Goal: Information Seeking & Learning: Learn about a topic

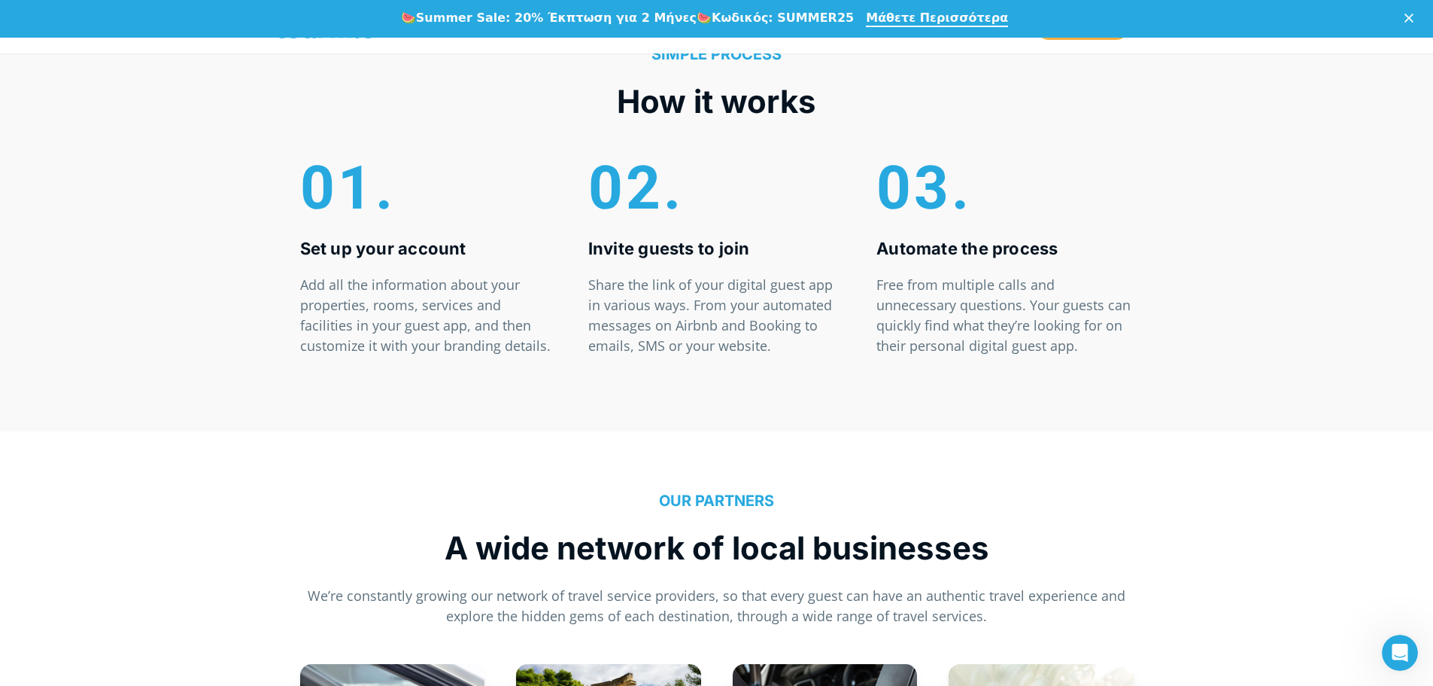
scroll to position [4513, 0]
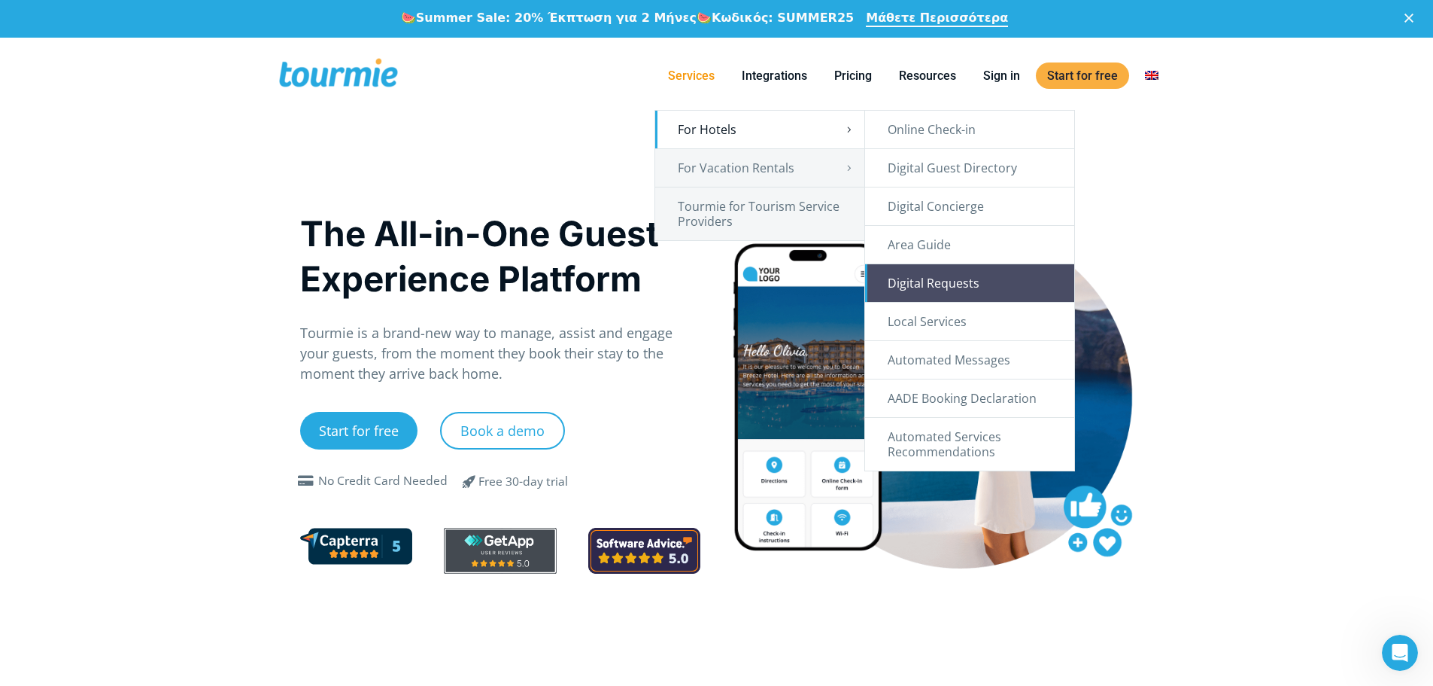
click at [954, 278] on link "Digital Requests" at bounding box center [969, 283] width 209 height 38
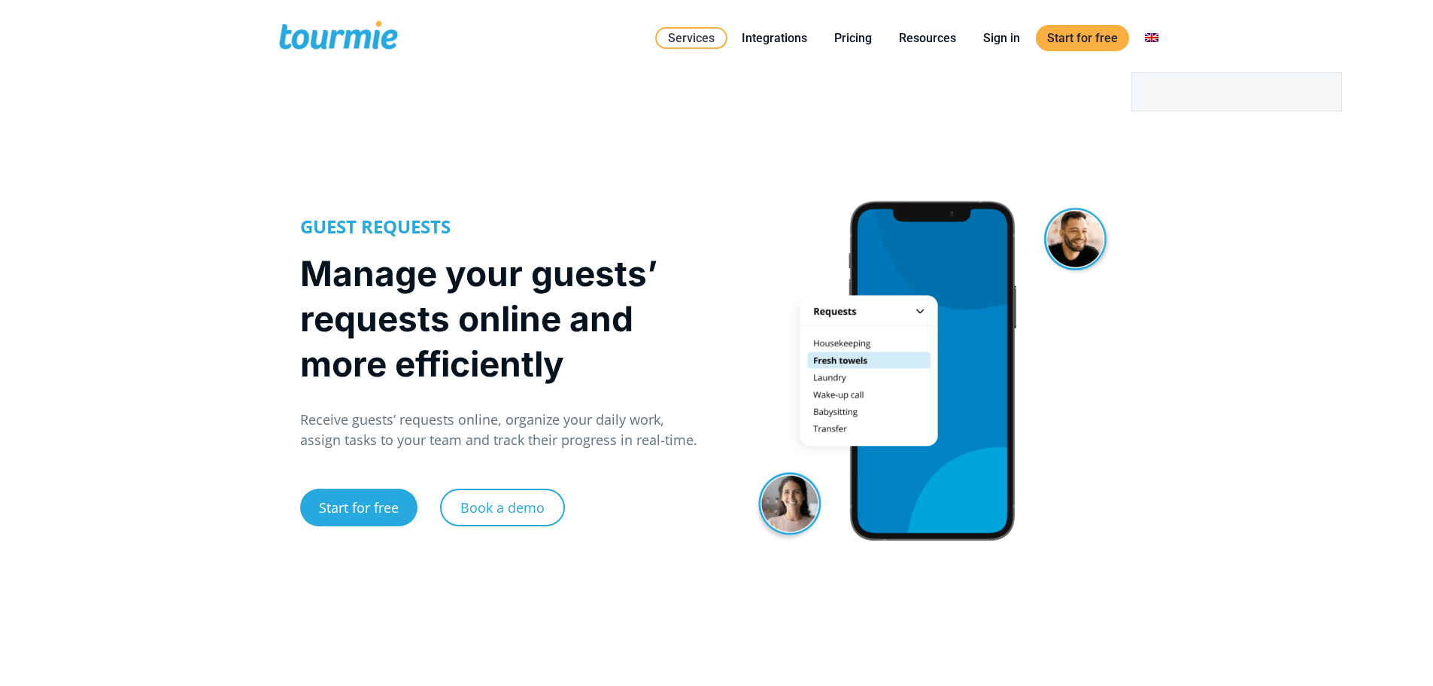
click at [1157, 42] on link at bounding box center [1152, 38] width 36 height 19
click at [1154, 93] on link at bounding box center [1236, 92] width 209 height 38
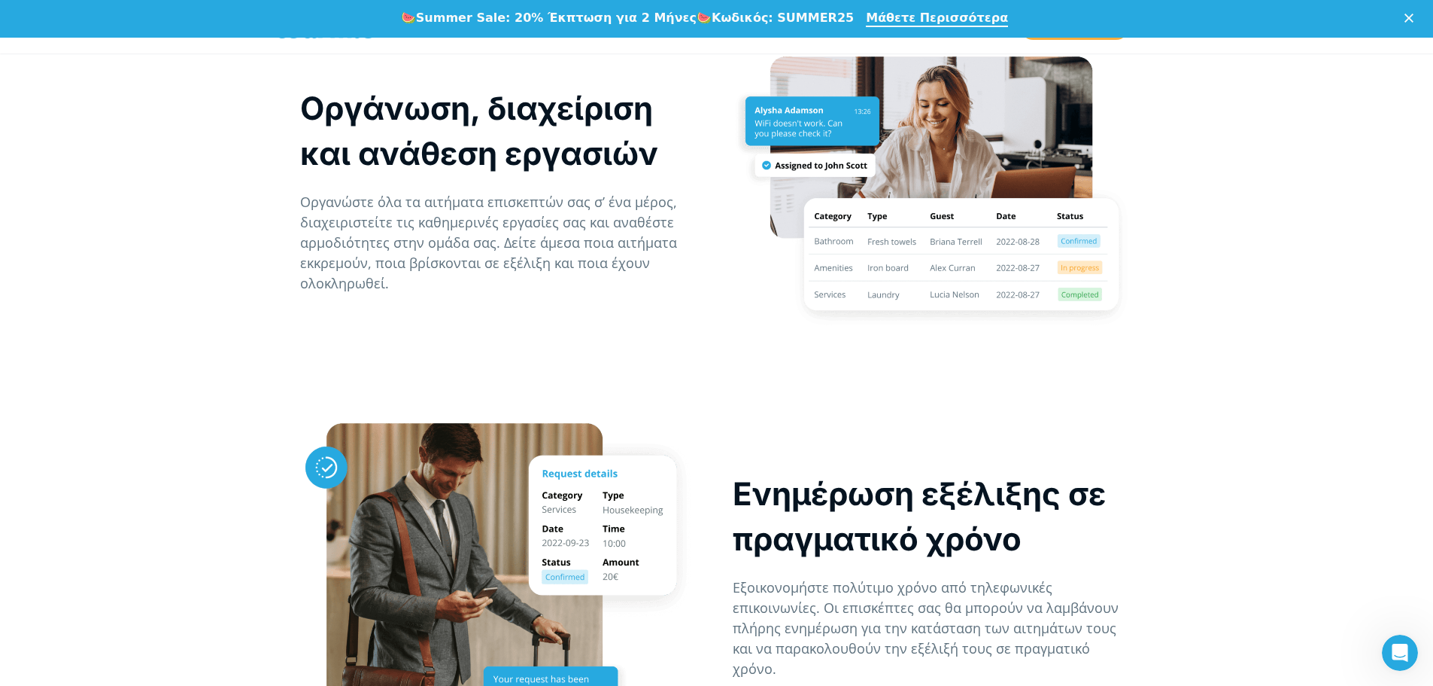
scroll to position [1692, 0]
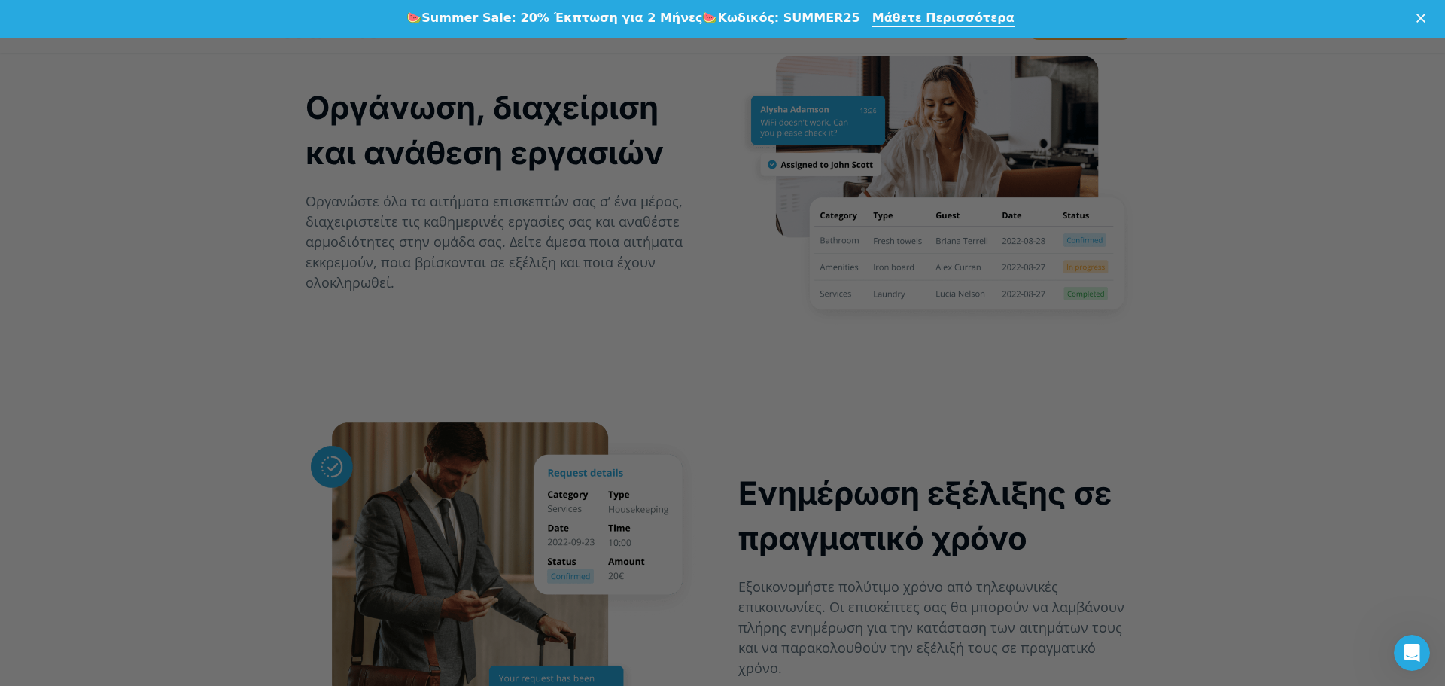
click at [1257, 294] on div at bounding box center [729, 346] width 1459 height 692
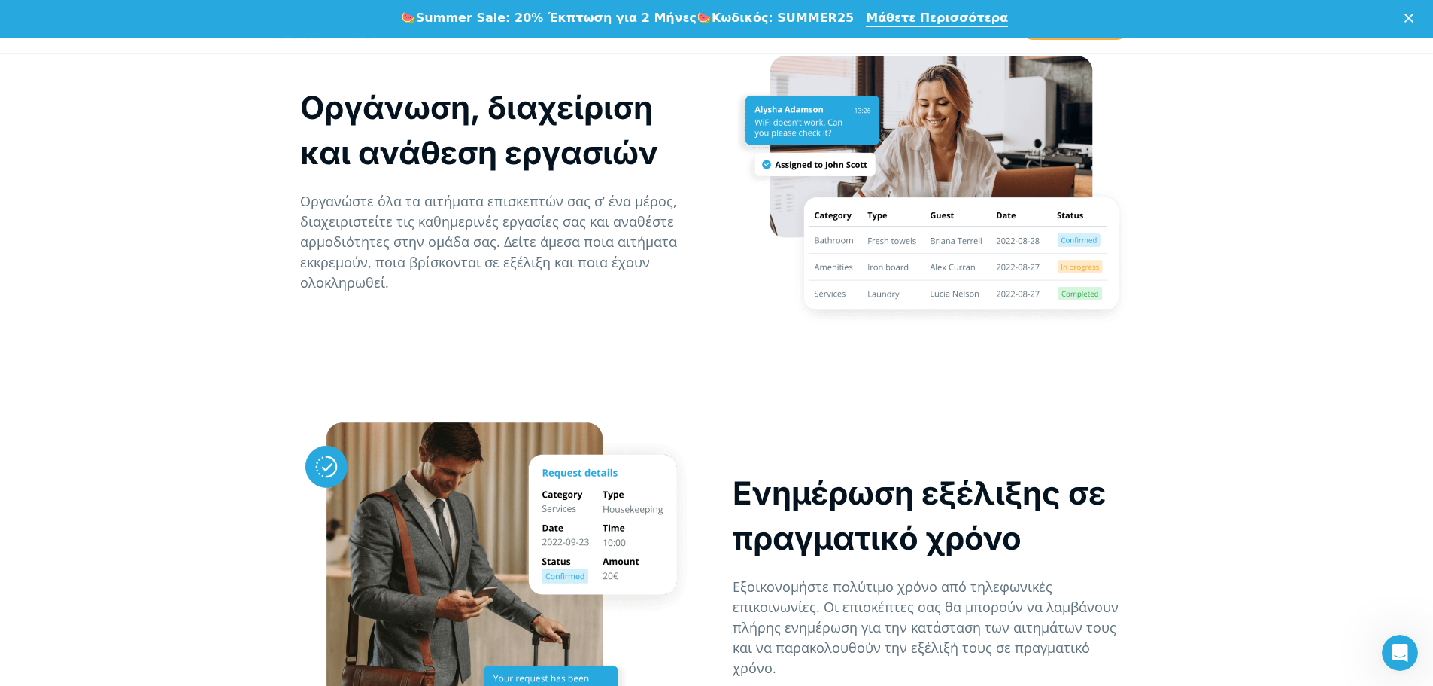
click at [1262, 366] on div "Οργάνωση, διαχείριση και ανάθεση εργασιών Οργανώστε όλα τα αιτήματα επισκεπτών …" at bounding box center [716, 204] width 1433 height 378
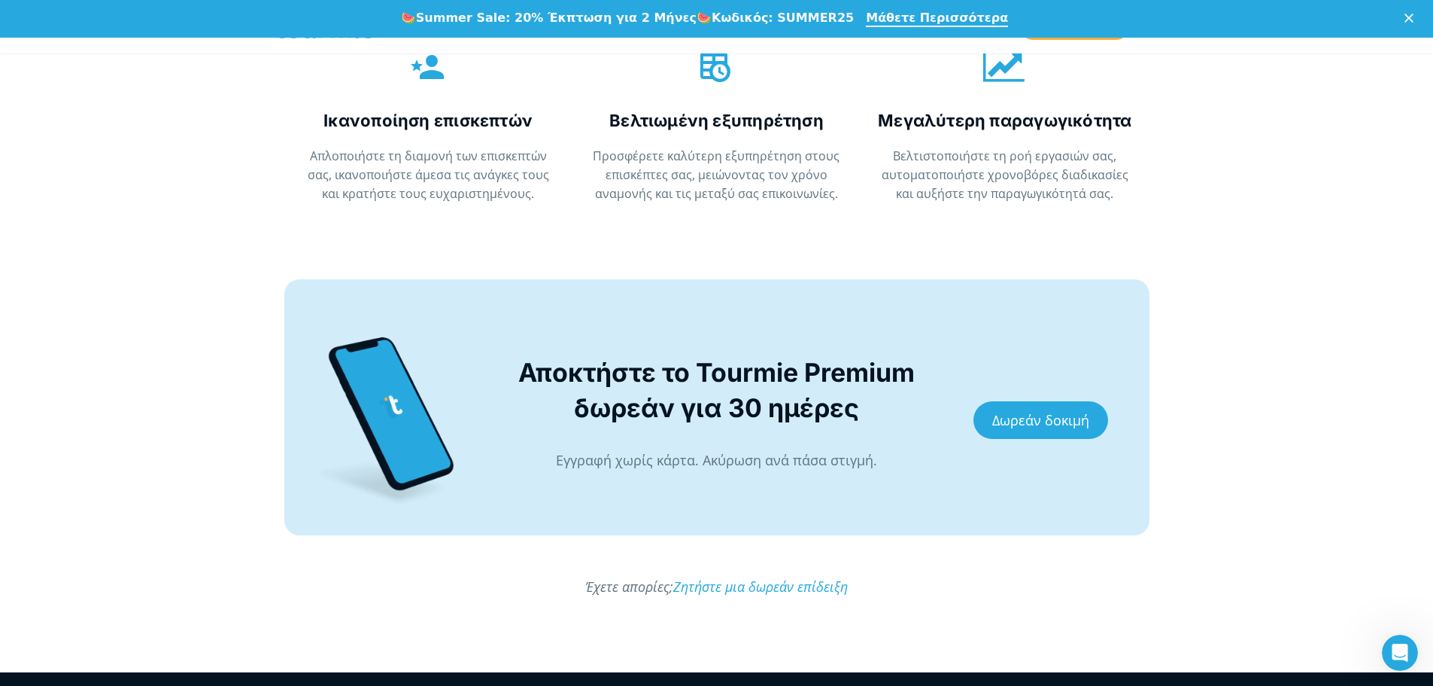
scroll to position [3710, 0]
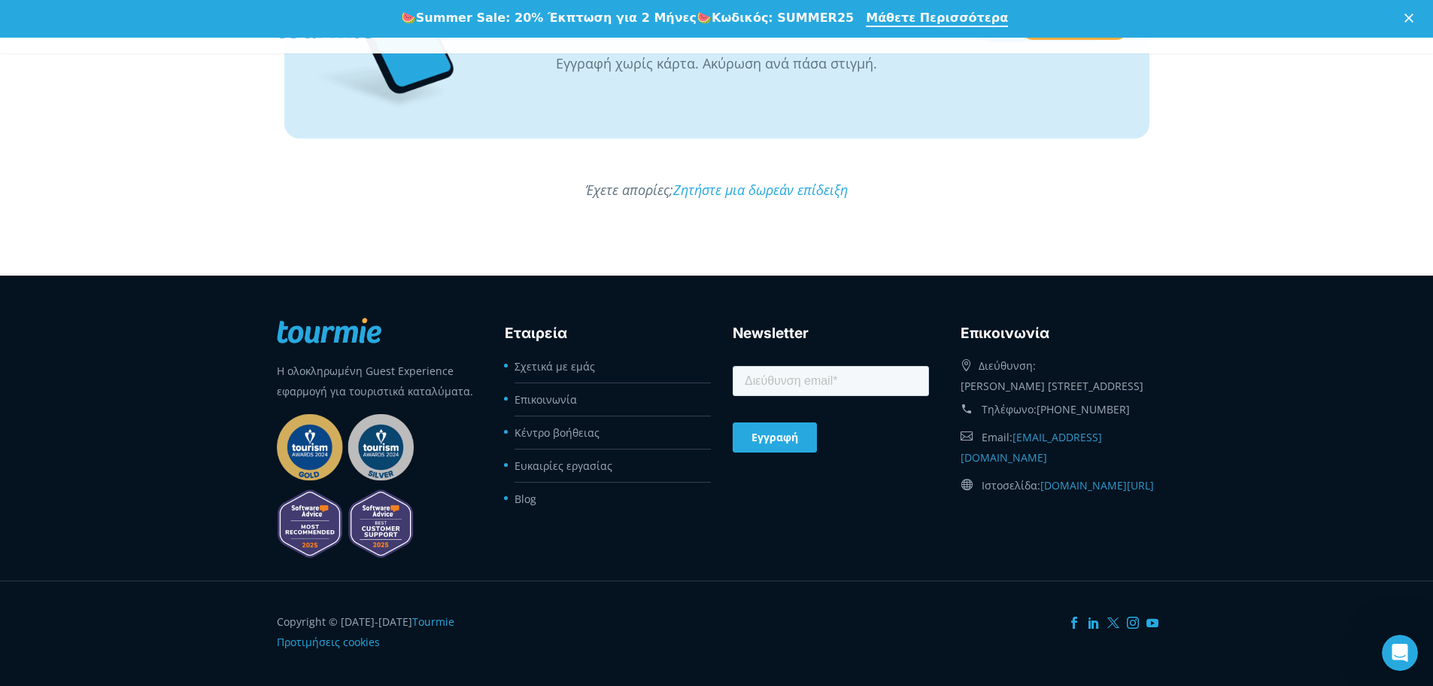
click at [901, 512] on div "Η ολοκληρωμένη Guest Experience εφαρμογή για τουριστικά καταλύματα. Εταιρεία Σχ…" at bounding box center [717, 426] width 912 height 240
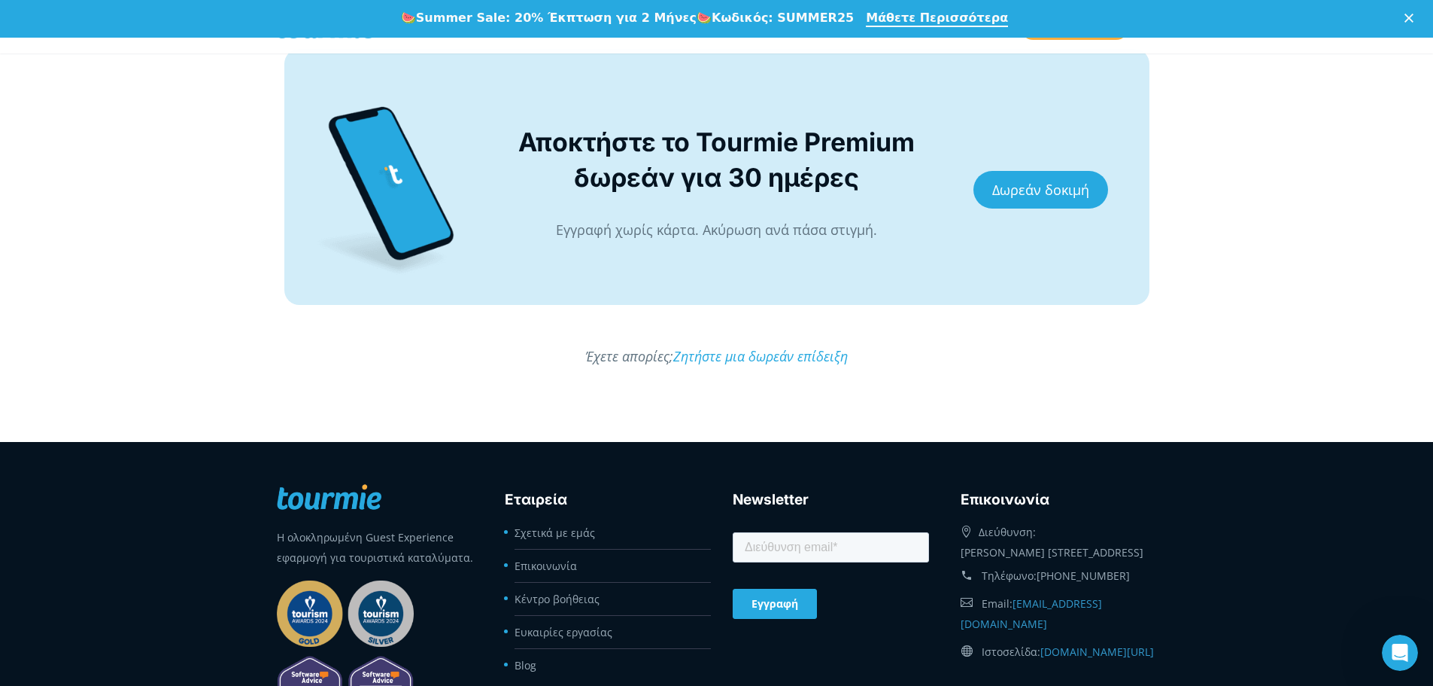
scroll to position [3567, 0]
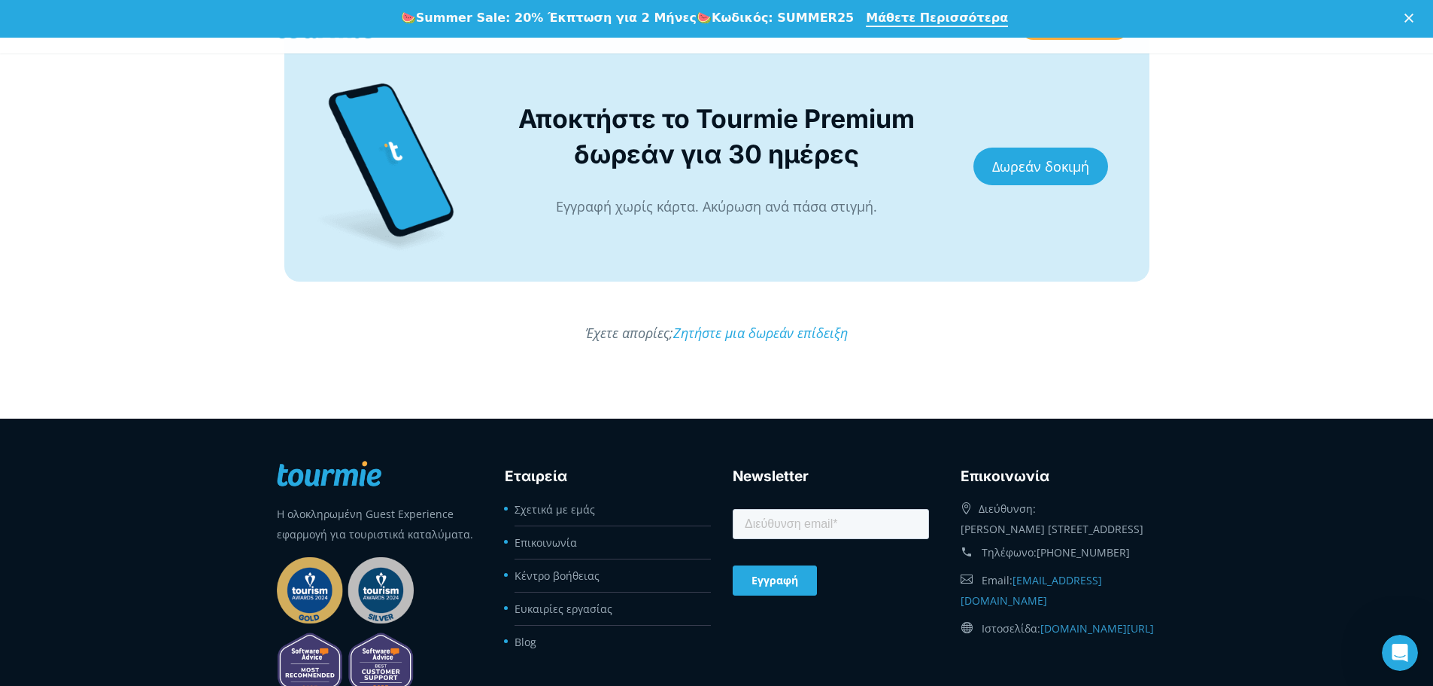
click at [1414, 19] on polygon "Κλείσιμο" at bounding box center [1409, 18] width 9 height 9
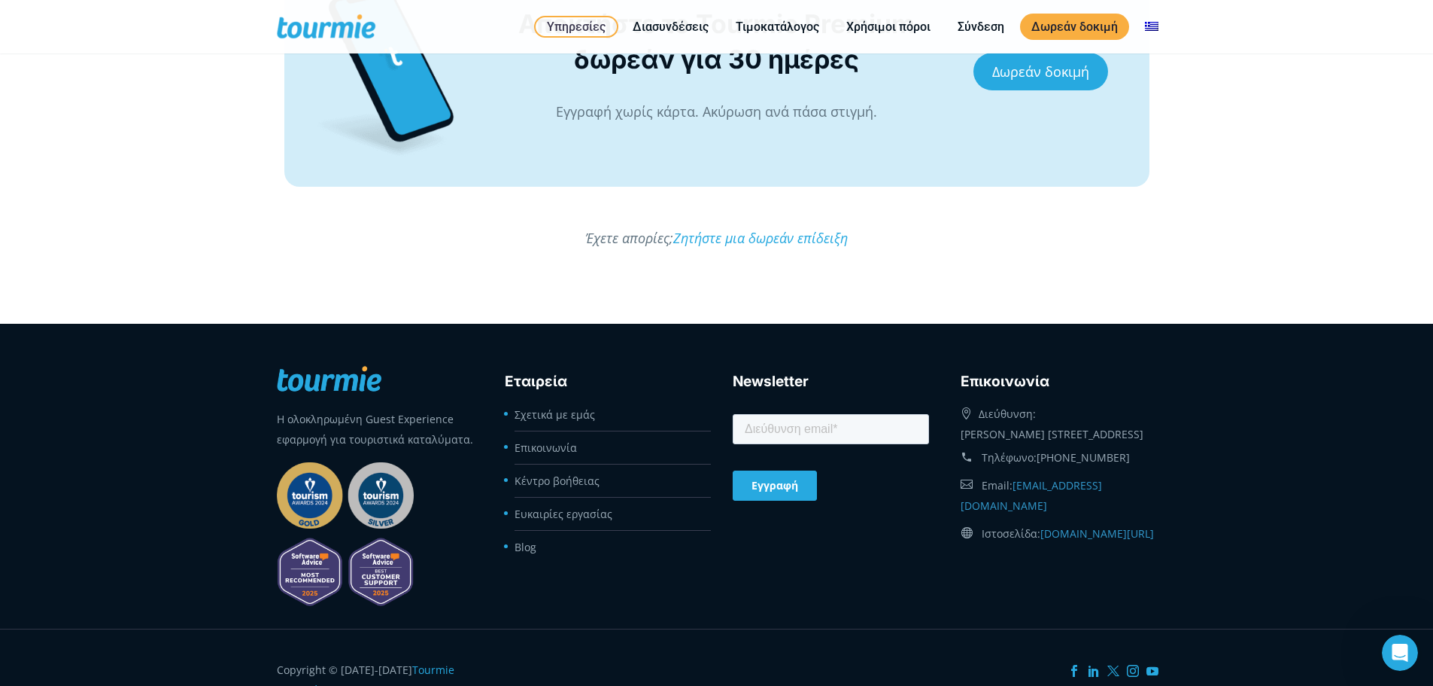
scroll to position [3672, 0]
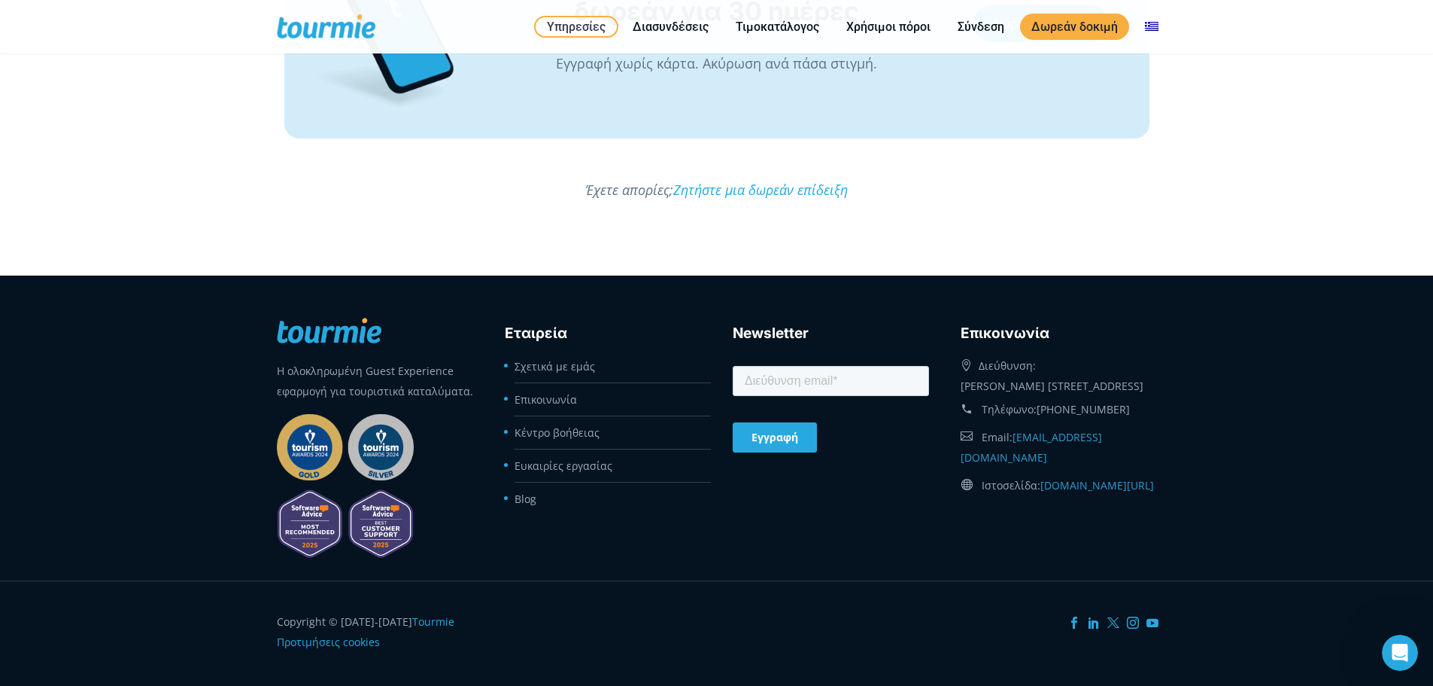
click at [1260, 412] on footer "Η ολοκληρωμένη Guest Experience εφαρμογή για τουριστικά καταλύματα. Εταιρεία Σχ…" at bounding box center [716, 427] width 1433 height 304
click at [1132, 616] on icon at bounding box center [1133, 622] width 12 height 12
click at [1331, 595] on footer "Copyright © 2020-2025 Tourmie Προτιμήσεις cookies" at bounding box center [716, 632] width 1433 height 105
click at [674, 22] on link "Διασυνδέσεις" at bounding box center [671, 26] width 99 height 19
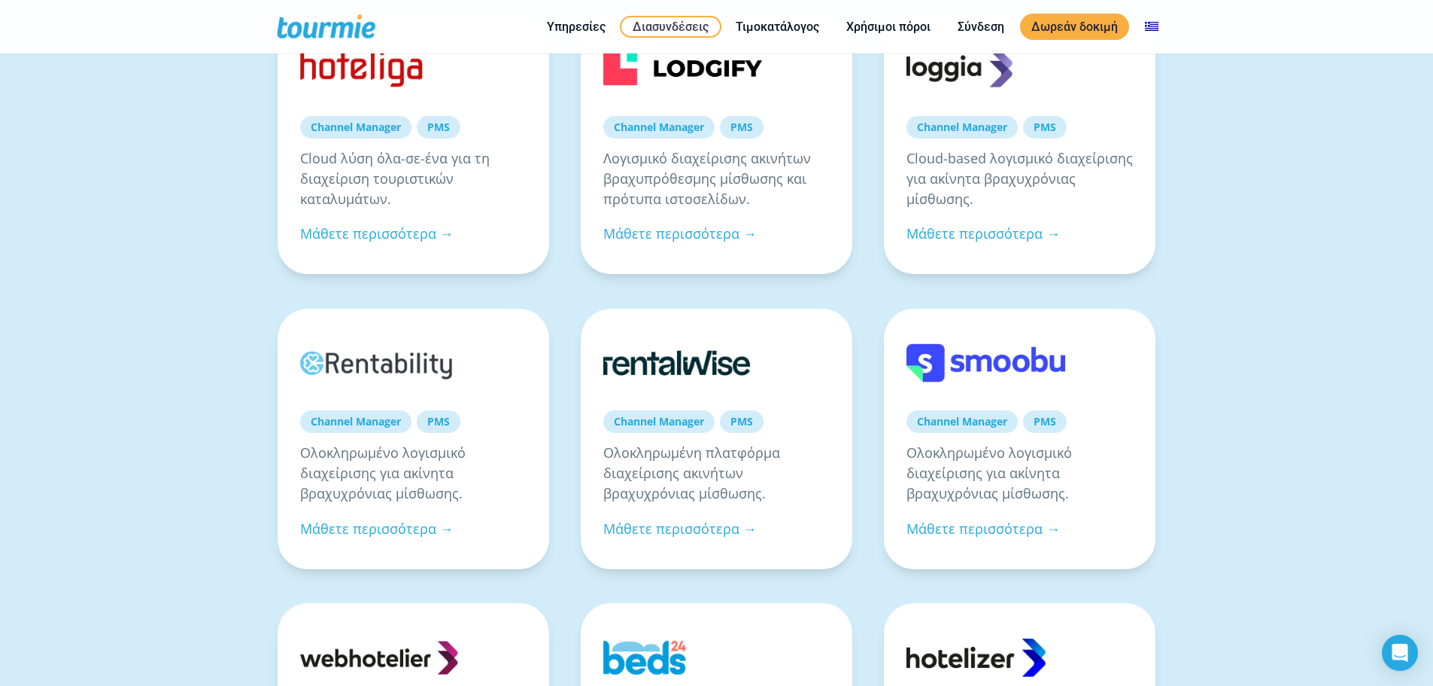
scroll to position [599, 0]
